Goal: Task Accomplishment & Management: Use online tool/utility

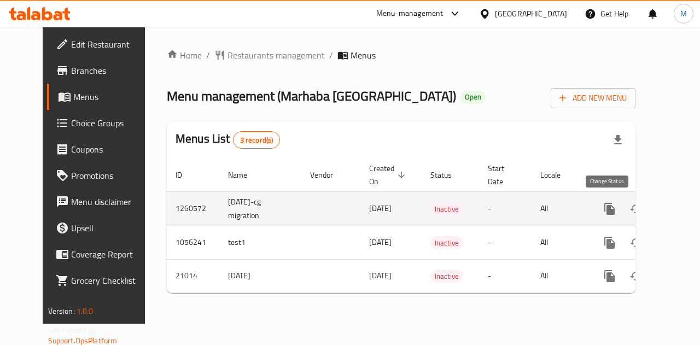
click at [629, 207] on icon "enhanced table" at bounding box center [635, 208] width 13 height 13
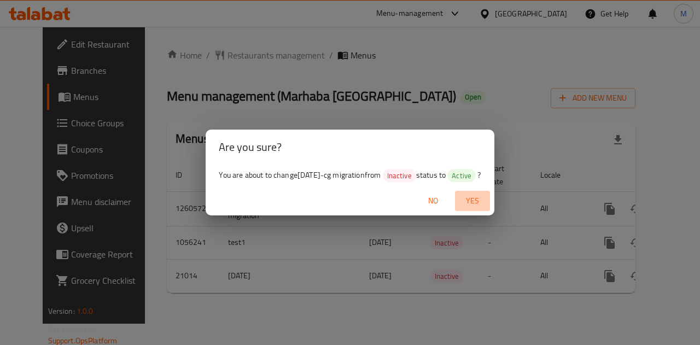
click at [486, 202] on span "Yes" at bounding box center [472, 201] width 26 height 14
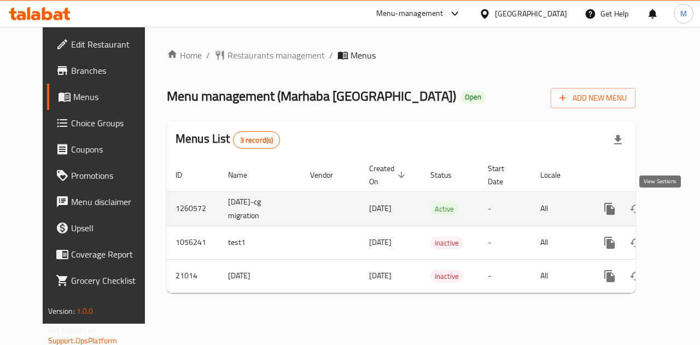
click at [675, 219] on link "enhanced table" at bounding box center [688, 209] width 26 height 26
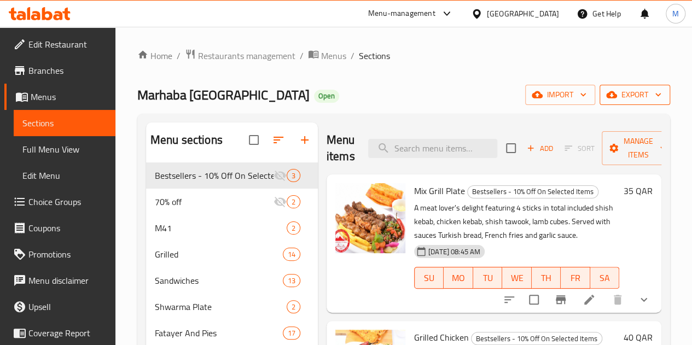
click at [630, 95] on span "export" at bounding box center [634, 95] width 53 height 14
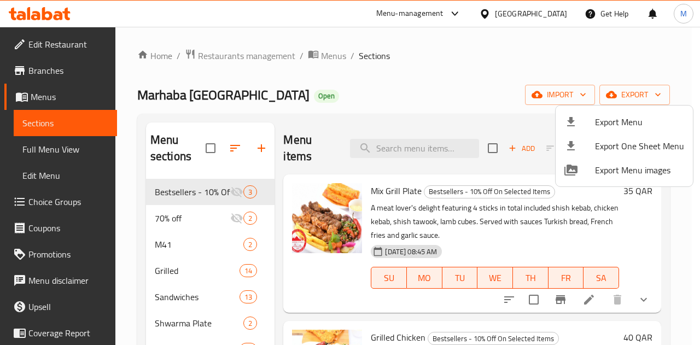
click at [570, 96] on div at bounding box center [350, 172] width 700 height 345
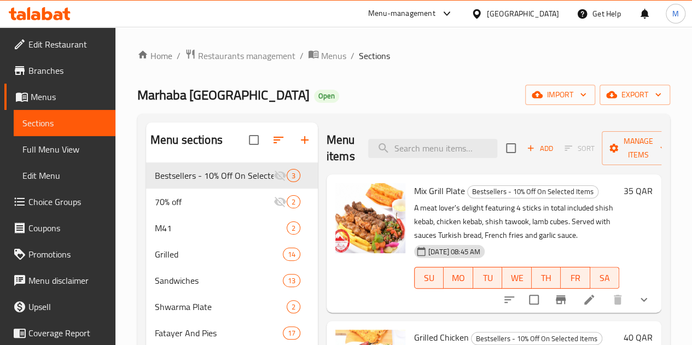
click at [570, 96] on span "import" at bounding box center [560, 95] width 52 height 14
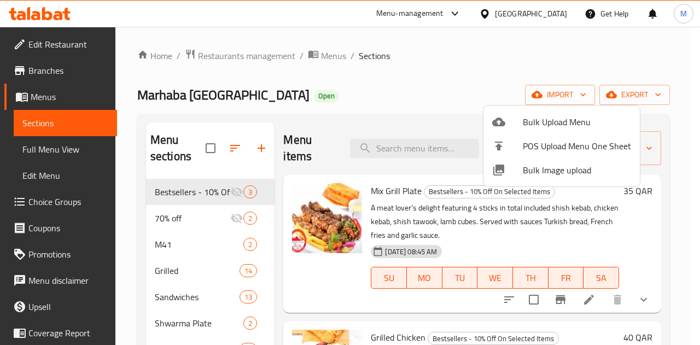
click at [623, 99] on div at bounding box center [350, 172] width 700 height 345
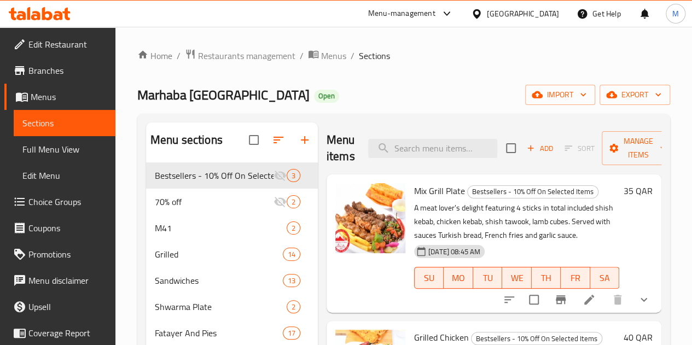
click at [623, 99] on span "export" at bounding box center [634, 95] width 53 height 14
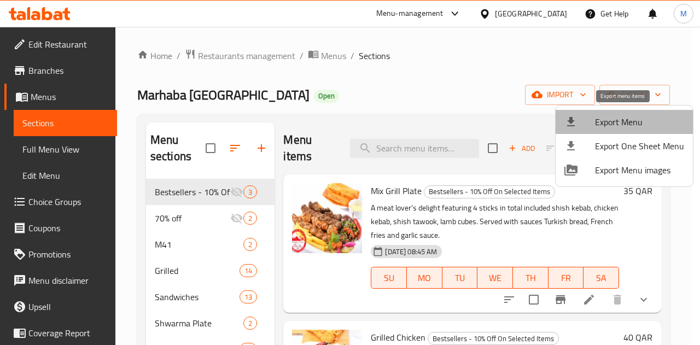
click at [624, 125] on span "Export Menu" at bounding box center [639, 121] width 89 height 13
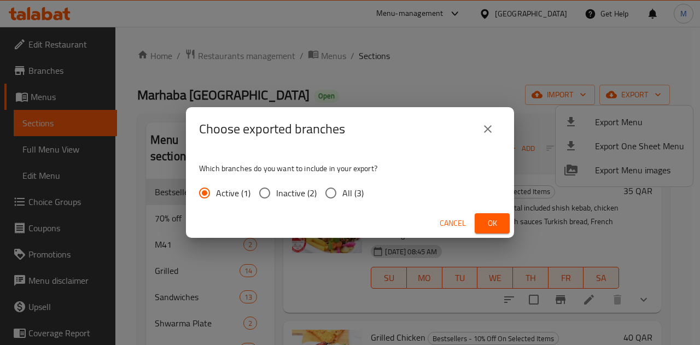
click at [499, 217] on span "Ok" at bounding box center [491, 224] width 17 height 14
